Goal: Find specific page/section: Find specific page/section

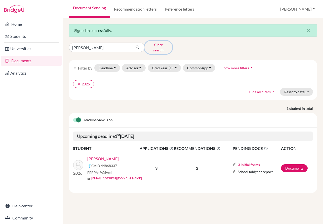
click at [155, 47] on button "Clear search" at bounding box center [158, 47] width 28 height 13
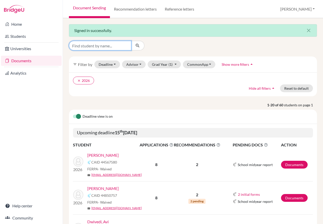
click at [119, 43] on input "Find student by name..." at bounding box center [100, 46] width 62 height 10
type input "daffey"
click button "submit" at bounding box center [137, 46] width 13 height 10
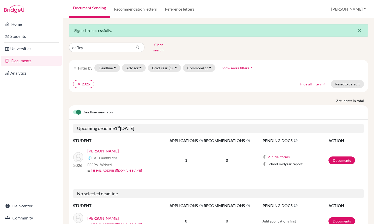
click at [323, 28] on icon "close" at bounding box center [359, 30] width 6 height 6
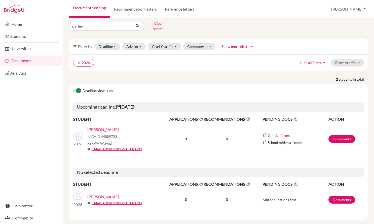
scroll to position [9, 0]
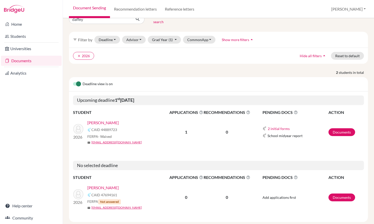
scroll to position [18, 0]
